Goal: Find specific page/section: Find specific page/section

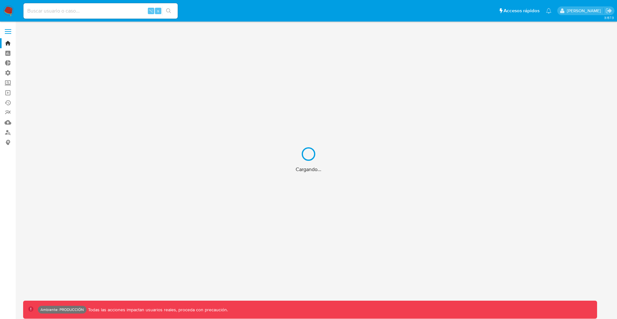
click at [7, 44] on div "Cargando..." at bounding box center [308, 159] width 617 height 319
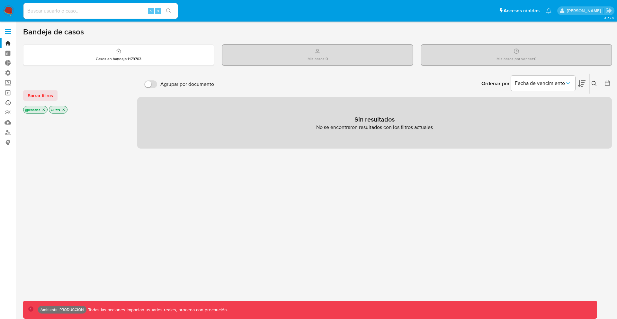
click at [6, 104] on link "Ejecuciones automáticas" at bounding box center [38, 103] width 76 height 10
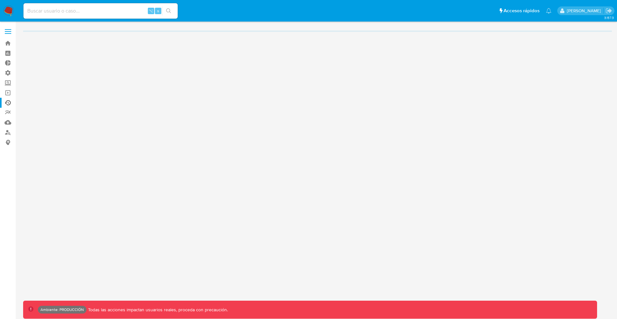
click at [6, 31] on label at bounding box center [8, 31] width 16 height 13
click at [0, 0] on input "checkbox" at bounding box center [0, 0] width 0 height 0
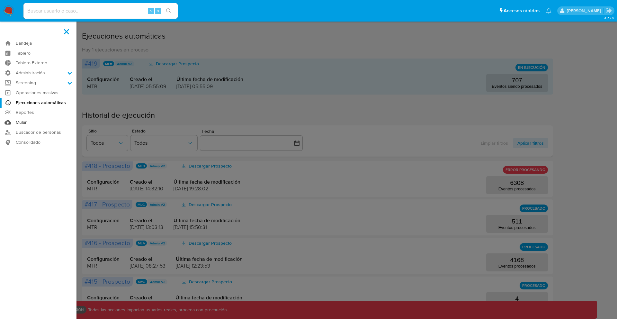
click at [22, 122] on link "Mulan" at bounding box center [38, 122] width 76 height 10
